Goal: Information Seeking & Learning: Learn about a topic

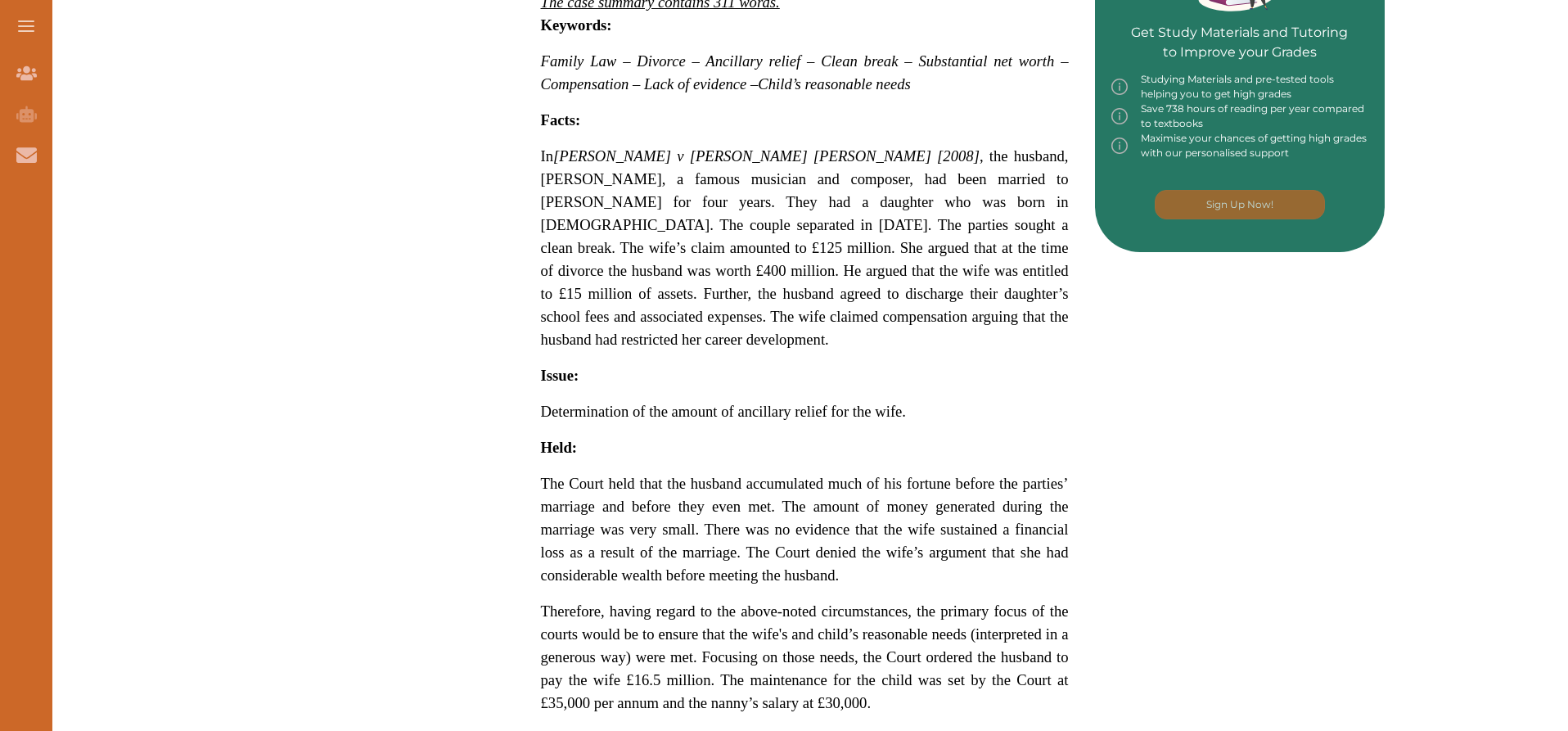
scroll to position [901, 0]
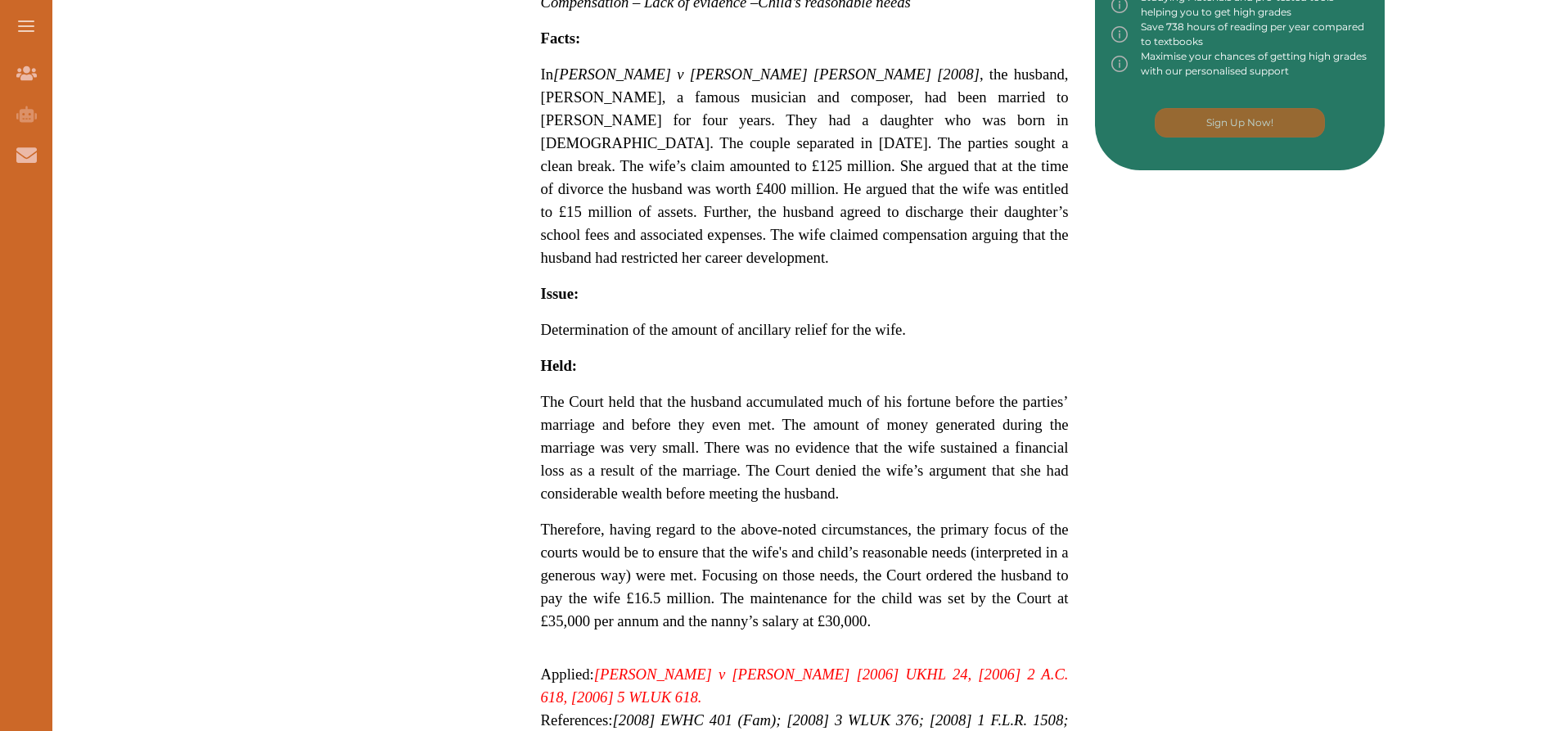
drag, startPoint x: 885, startPoint y: 170, endPoint x: 947, endPoint y: 174, distance: 62.1
click at [947, 174] on span "In [PERSON_NAME] v [PERSON_NAME] [PERSON_NAME] [2008] , the husband, [PERSON_NA…" at bounding box center [804, 165] width 528 height 200
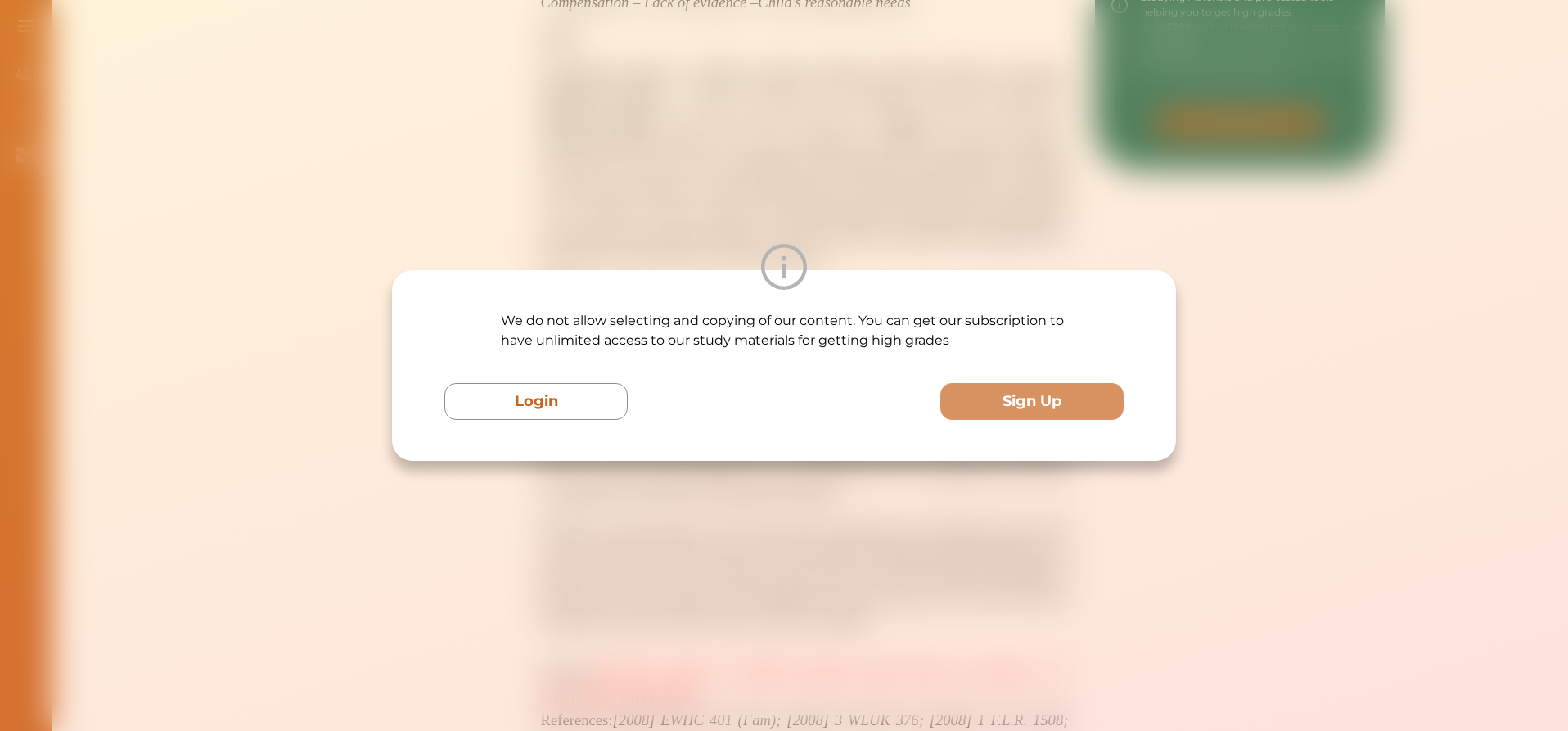
click at [933, 194] on div "We do not allow selecting and copying of our content. You can get our subscript…" at bounding box center [784, 366] width 1568 height 731
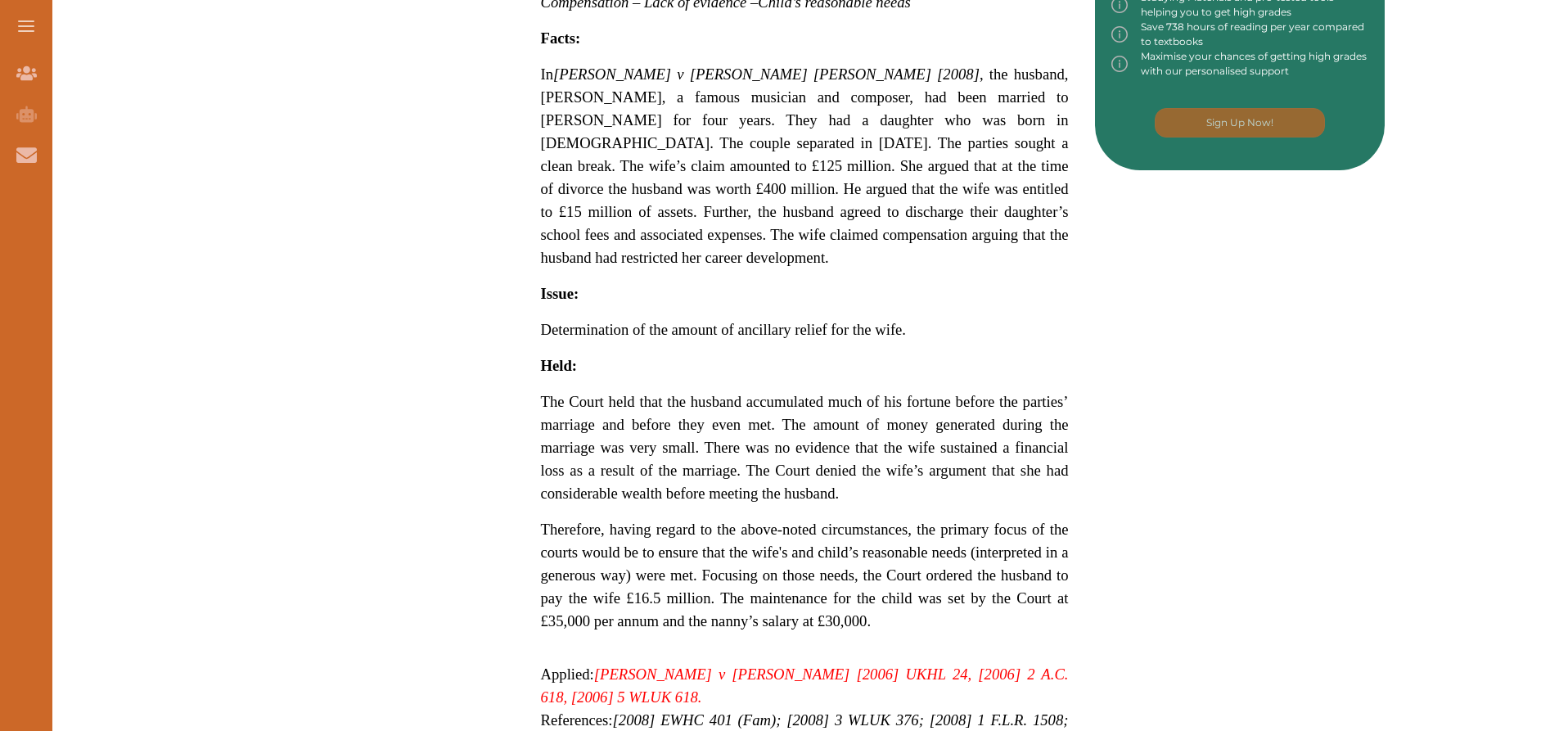
drag, startPoint x: 694, startPoint y: 382, endPoint x: 762, endPoint y: 390, distance: 68.5
click at [762, 393] on span "The Court held that the husband accumulated much of his fortune before the part…" at bounding box center [804, 447] width 528 height 109
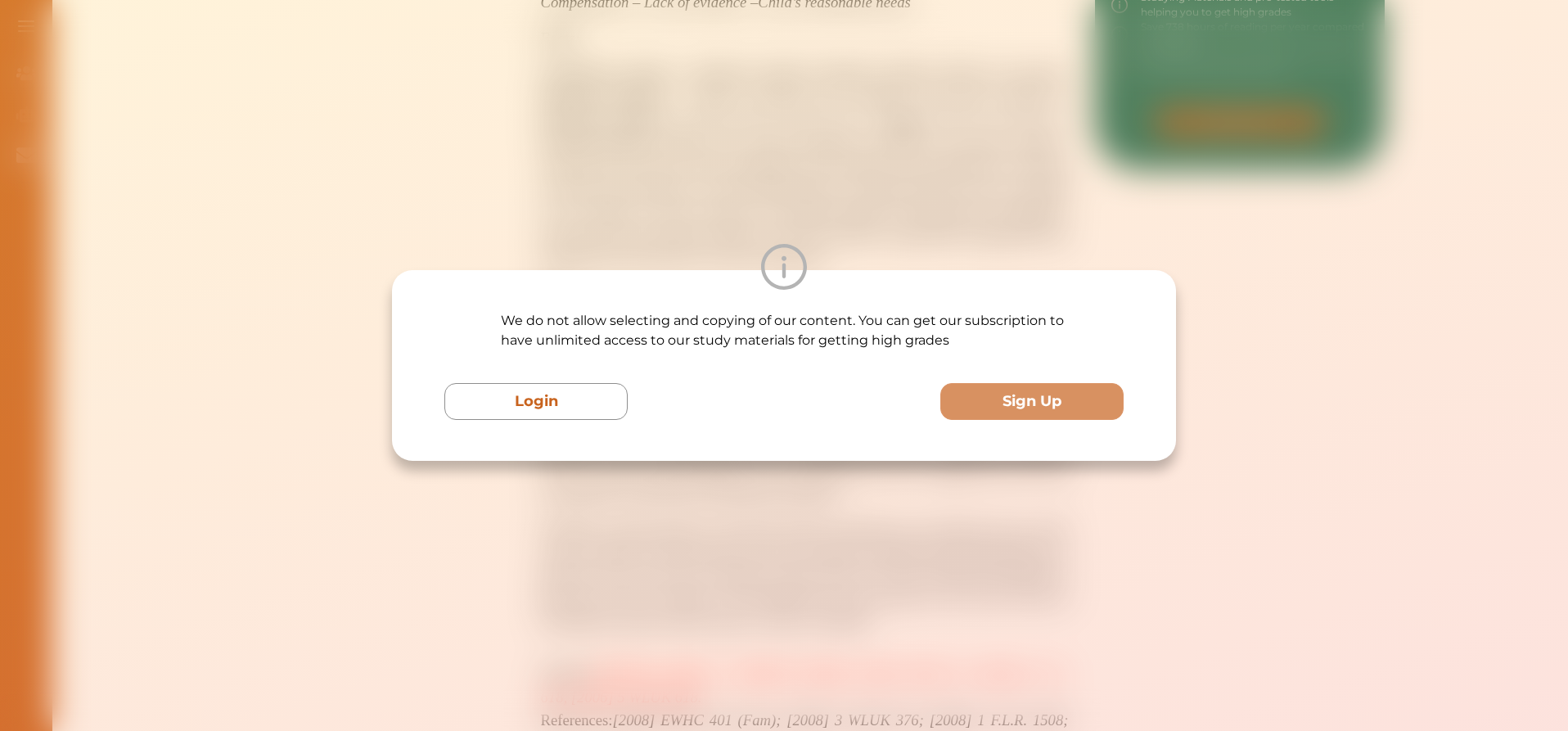
click at [1129, 510] on div "We do not allow selecting and copying of our content. You can get our subscript…" at bounding box center [784, 366] width 1568 height 731
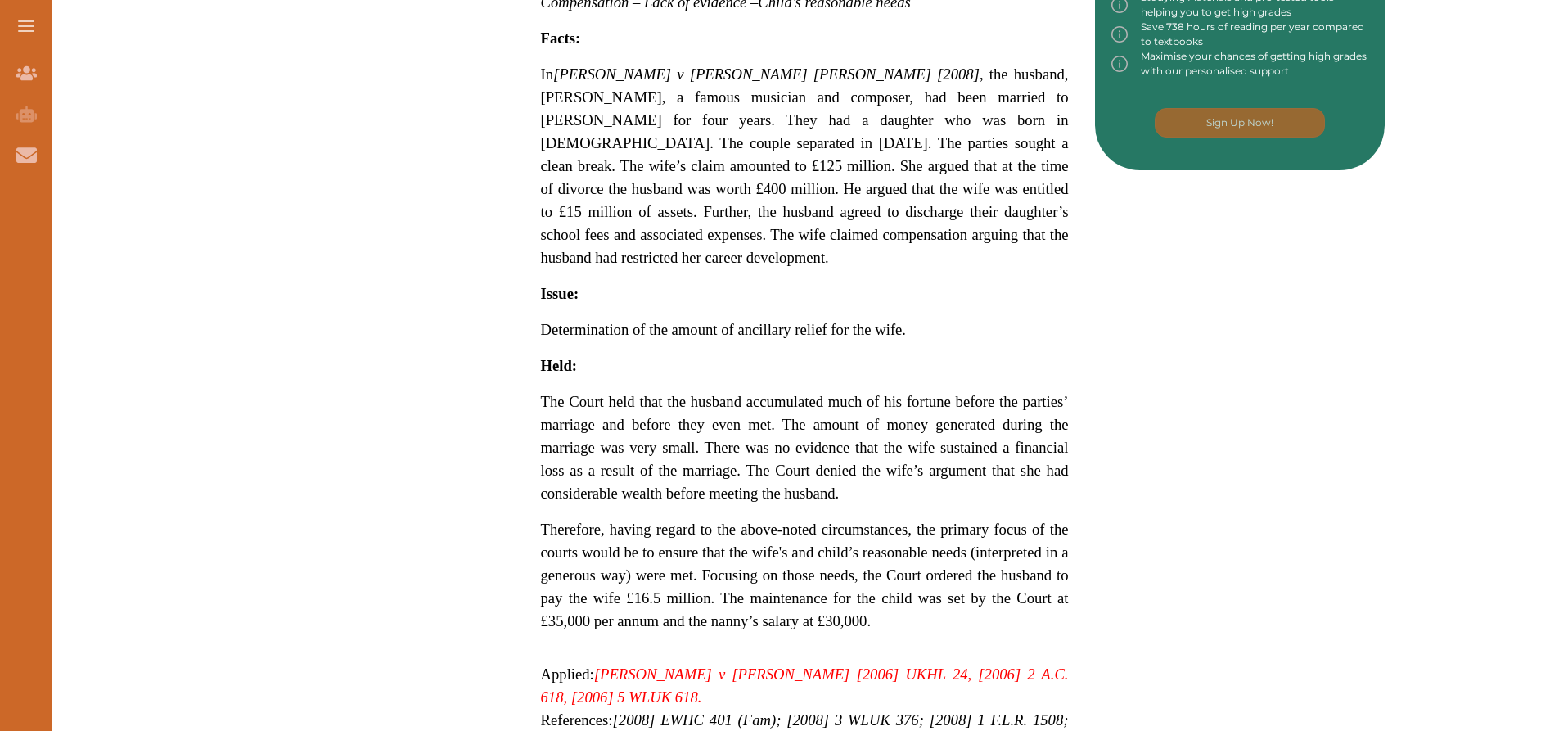
drag, startPoint x: 666, startPoint y: 414, endPoint x: 1264, endPoint y: 436, distance: 598.4
click at [1295, 450] on div "Want to secure high grades in Family And Child Law ? We’ve created a FREE check…" at bounding box center [804, 140] width 1161 height 1663
drag, startPoint x: 763, startPoint y: 402, endPoint x: 932, endPoint y: 425, distance: 170.6
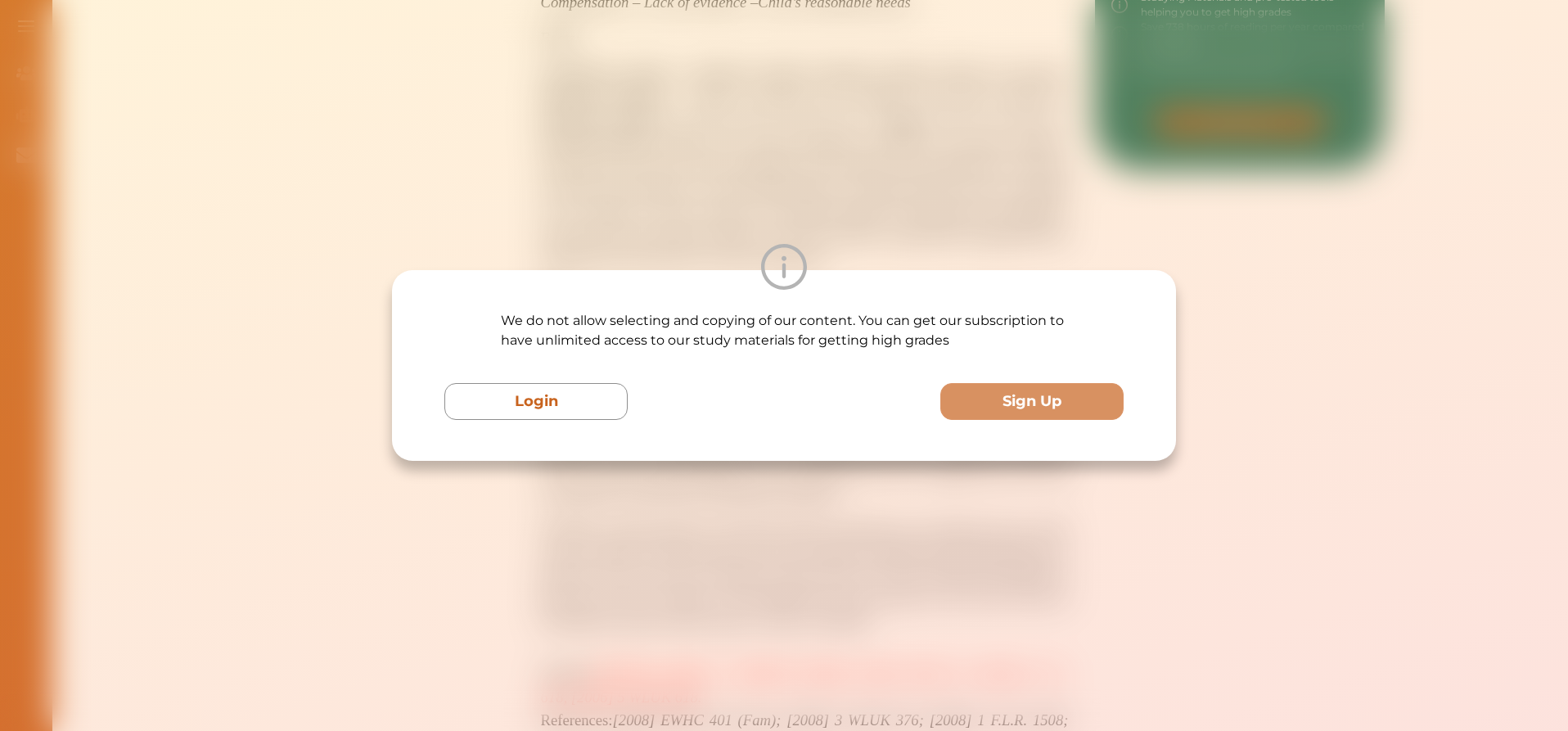
drag, startPoint x: 932, startPoint y: 425, endPoint x: 891, endPoint y: 532, distance: 114.6
click at [891, 532] on div "We do not allow selecting and copying of our content. You can get our subscript…" at bounding box center [784, 366] width 1568 height 731
